Goal: Use online tool/utility

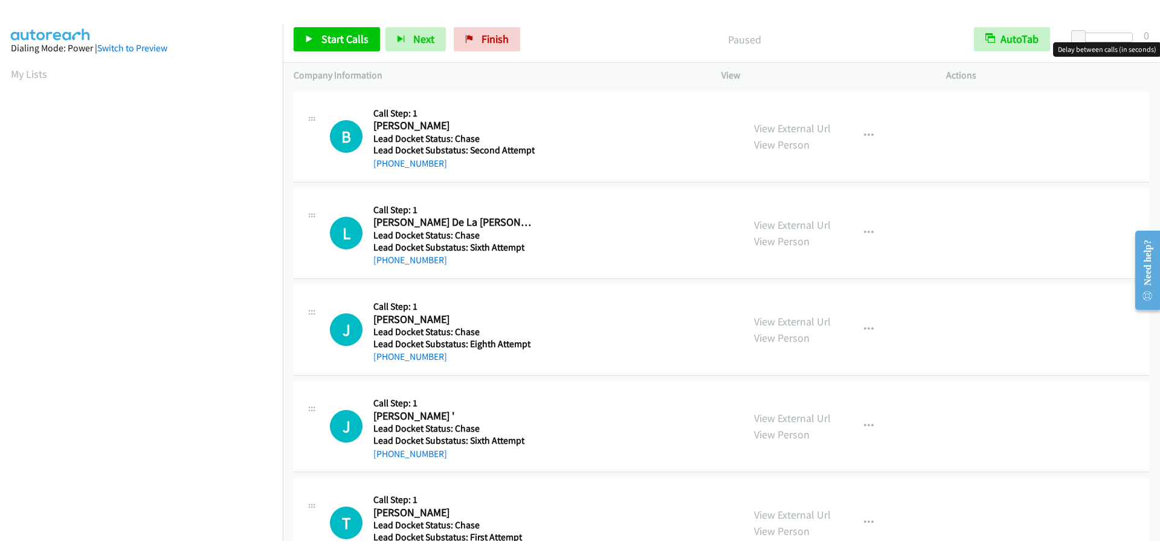
drag, startPoint x: 1070, startPoint y: 34, endPoint x: 1090, endPoint y: 34, distance: 19.9
click at [1090, 34] on div at bounding box center [1105, 42] width 77 height 19
drag, startPoint x: 1078, startPoint y: 36, endPoint x: 1096, endPoint y: 37, distance: 18.2
click at [1096, 37] on span at bounding box center [1097, 37] width 15 height 15
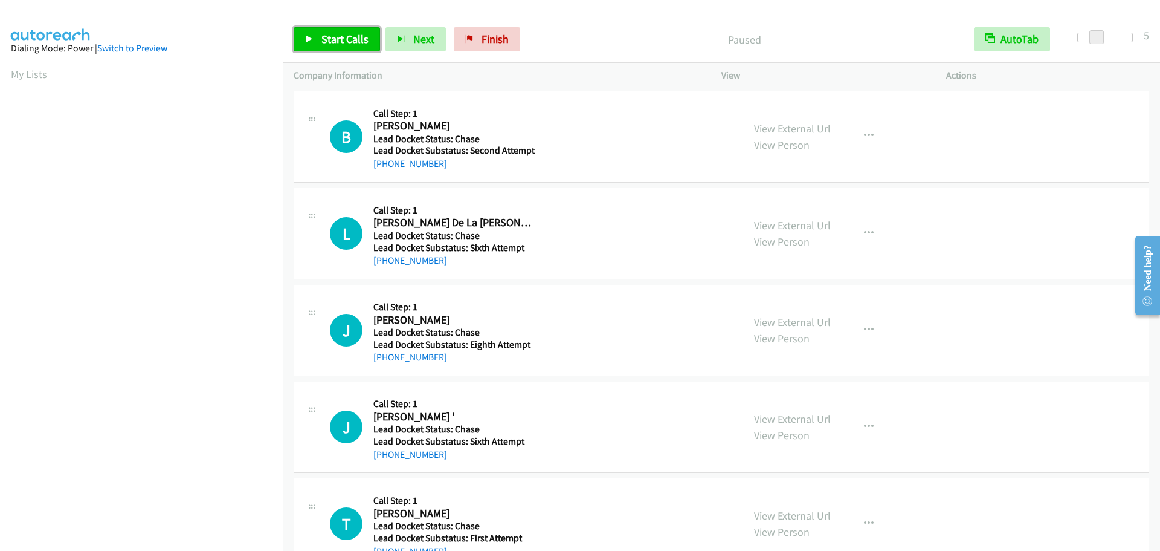
click at [329, 41] on span "Start Calls" at bounding box center [344, 39] width 47 height 14
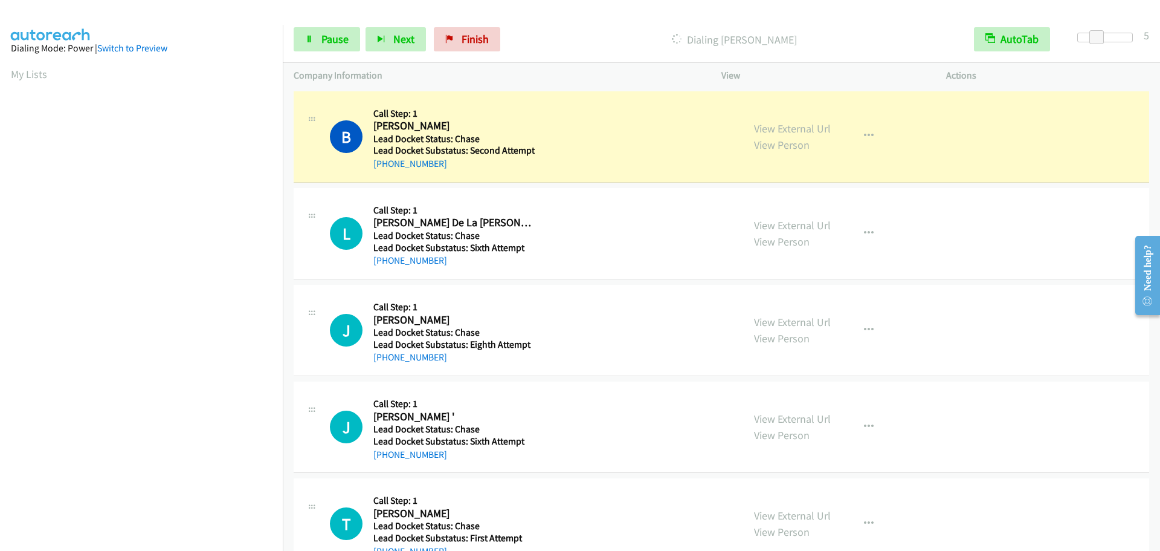
scroll to position [128, 0]
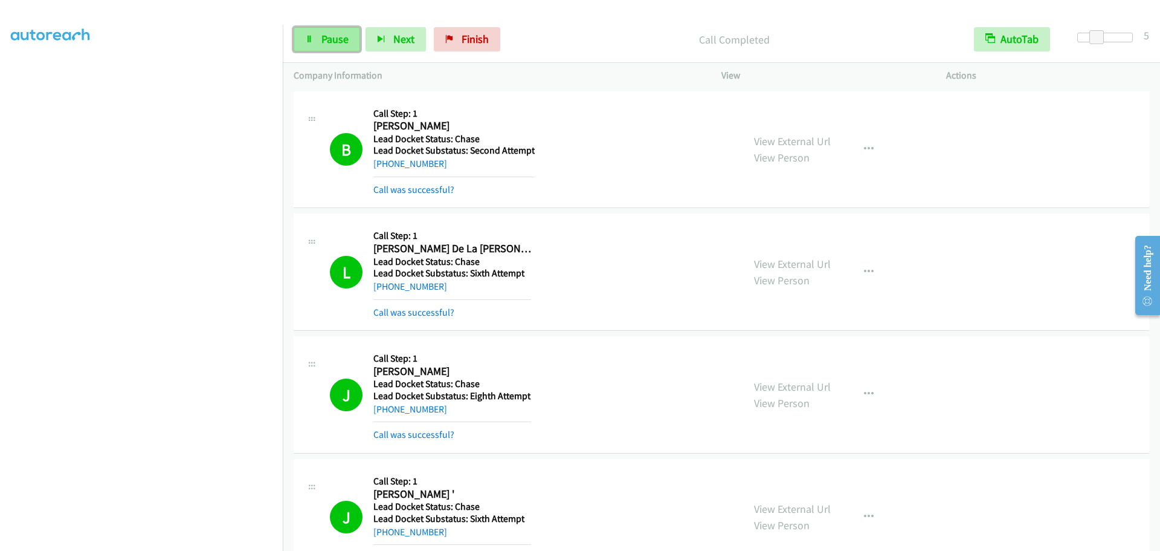
click at [343, 40] on span "Pause" at bounding box center [334, 39] width 27 height 14
click at [331, 31] on link "Start Calls" at bounding box center [337, 39] width 86 height 24
click at [331, 44] on span "Pause" at bounding box center [334, 39] width 27 height 14
click at [353, 42] on span "Start Calls" at bounding box center [344, 39] width 47 height 14
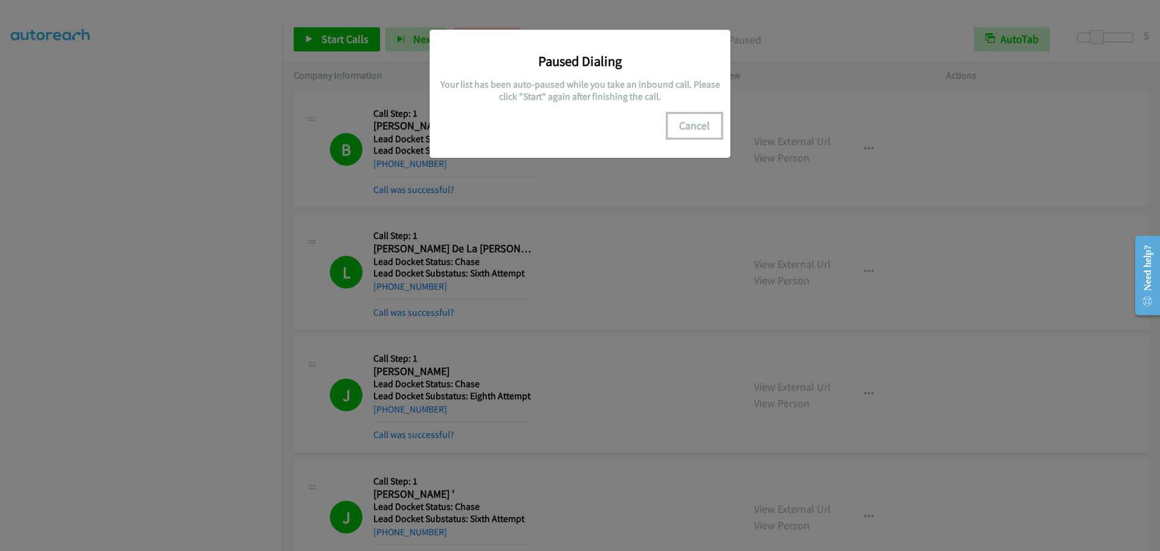
click at [685, 125] on button "Cancel" at bounding box center [695, 126] width 54 height 24
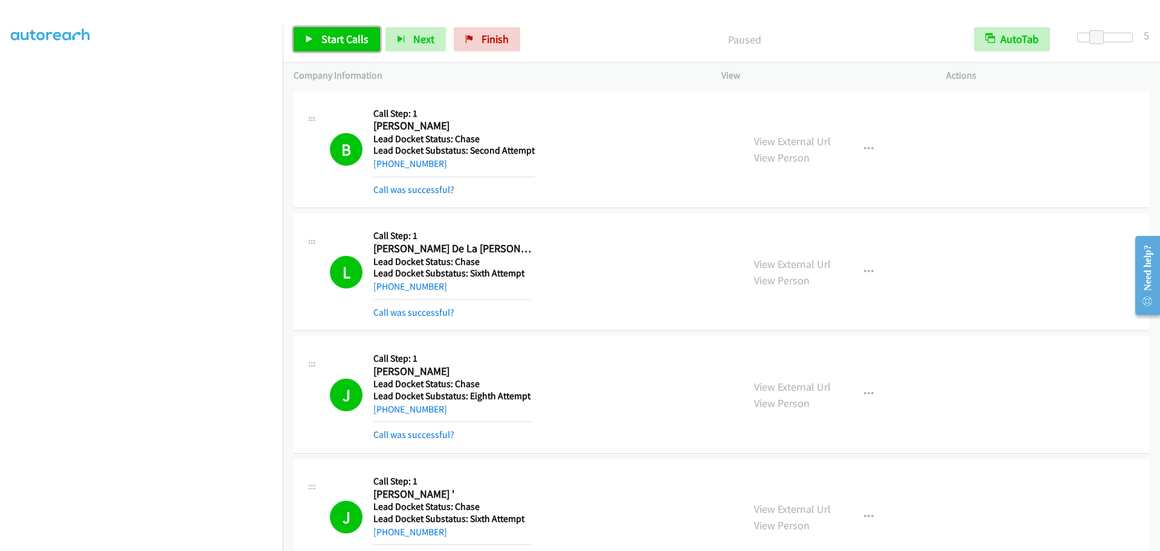
click at [341, 41] on span "Start Calls" at bounding box center [344, 39] width 47 height 14
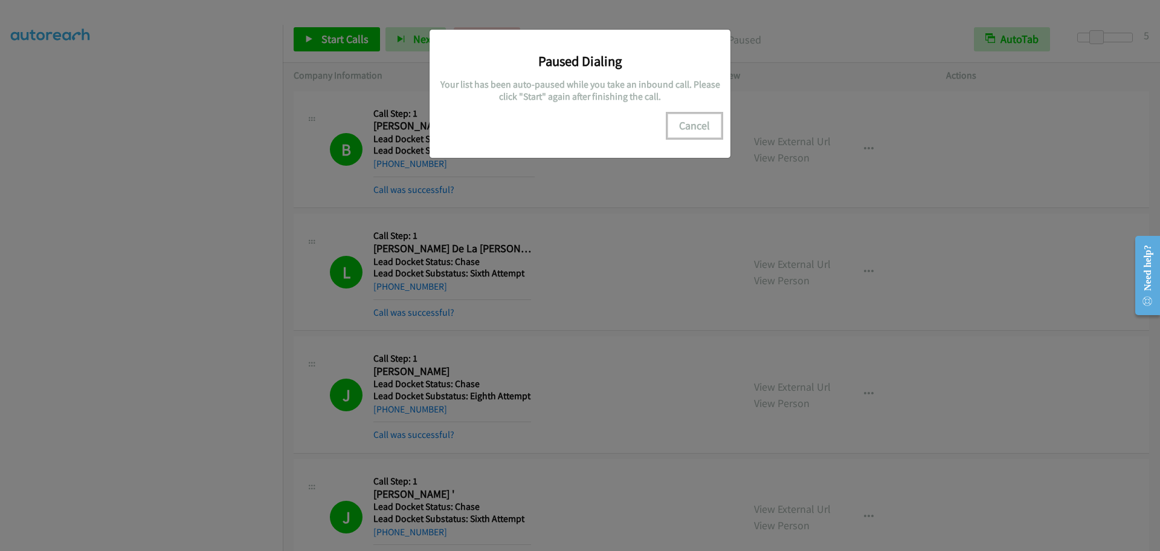
click at [694, 127] on button "Cancel" at bounding box center [695, 126] width 54 height 24
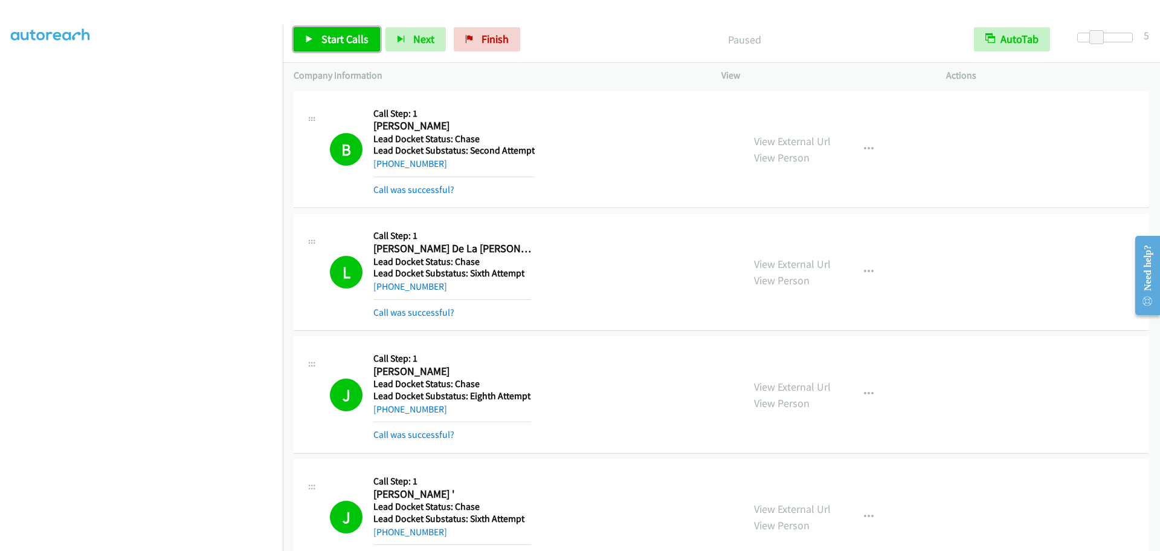
click at [337, 35] on span "Start Calls" at bounding box center [344, 39] width 47 height 14
click at [333, 44] on span "Pause" at bounding box center [334, 39] width 27 height 14
